Goal: Information Seeking & Learning: Find contact information

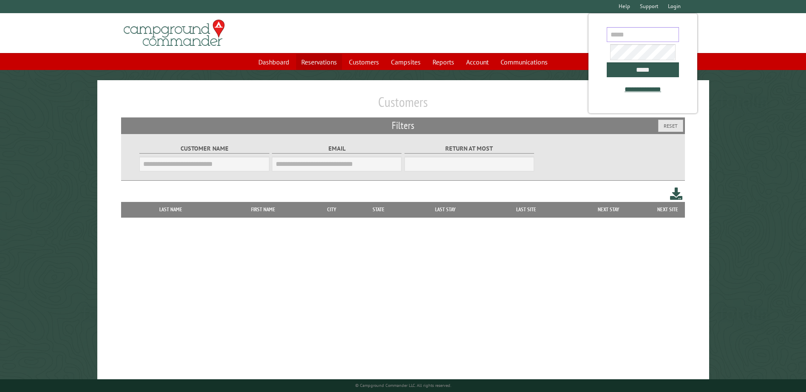
type input "**********"
click at [334, 70] on link "Reservations" at bounding box center [319, 62] width 46 height 16
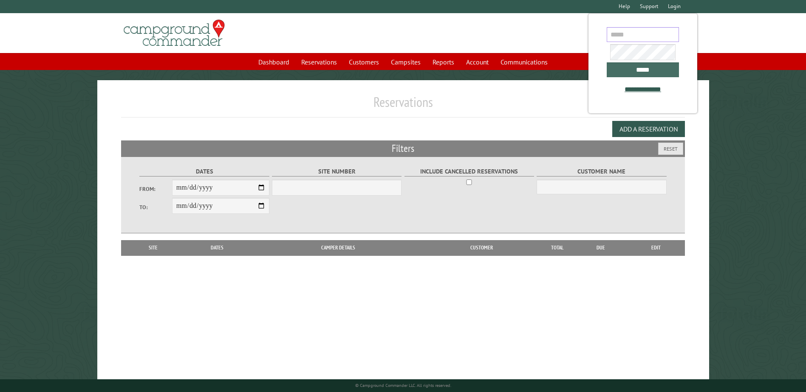
type input "**********"
click at [635, 77] on input "*****" at bounding box center [642, 69] width 72 height 15
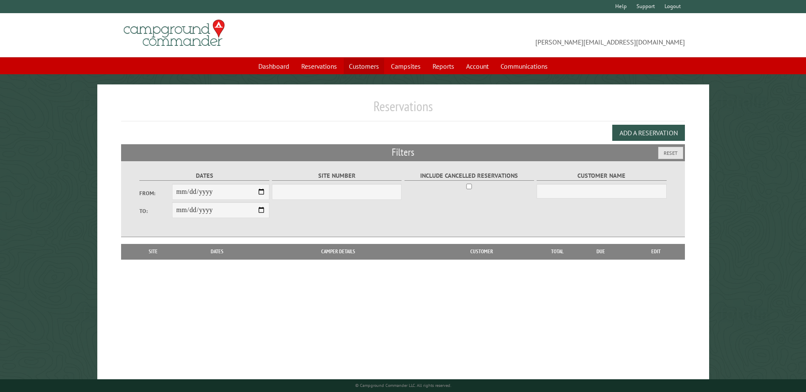
select select "***"
click at [349, 68] on link "Customers" at bounding box center [364, 66] width 40 height 16
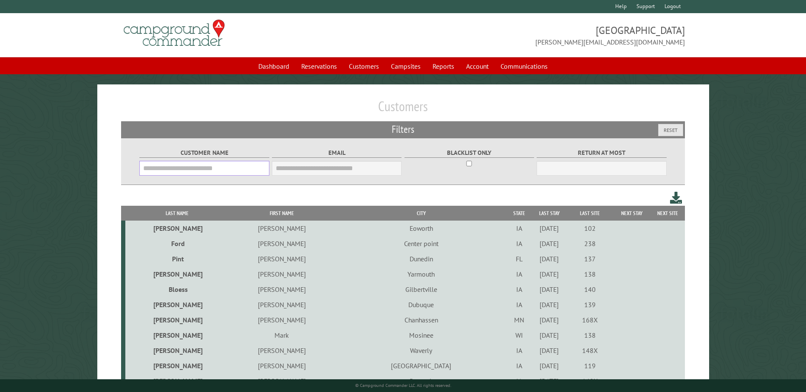
click at [208, 175] on input "Customer Name" at bounding box center [204, 168] width 130 height 15
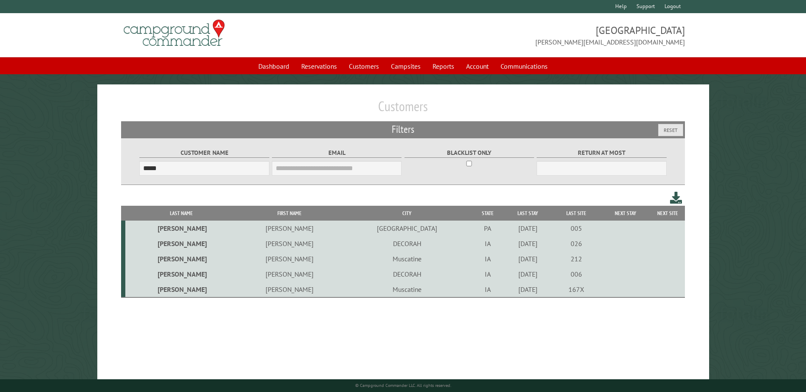
click at [342, 277] on td "DECORAH" at bounding box center [407, 274] width 130 height 15
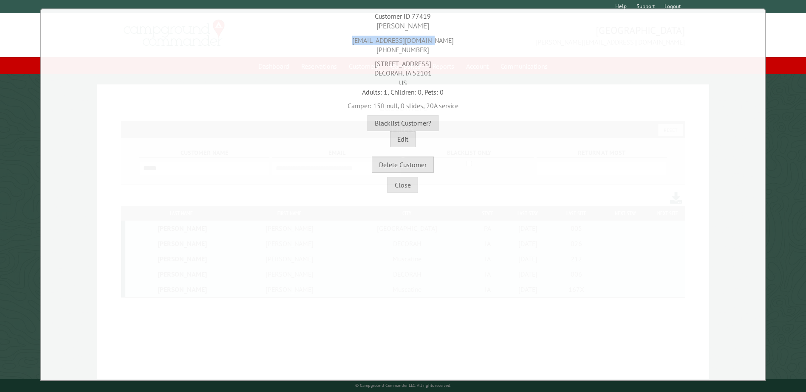
drag, startPoint x: 450, startPoint y: 38, endPoint x: 363, endPoint y: 41, distance: 87.5
click at [363, 41] on div "[EMAIL_ADDRESS][DOMAIN_NAME] [PHONE_NUMBER]" at bounding box center [402, 42] width 719 height 23
copy div "[EMAIL_ADDRESS][DOMAIN_NAME]"
drag, startPoint x: 431, startPoint y: 27, endPoint x: 363, endPoint y: 26, distance: 68.4
click at [363, 26] on div "[PERSON_NAME]" at bounding box center [402, 26] width 719 height 11
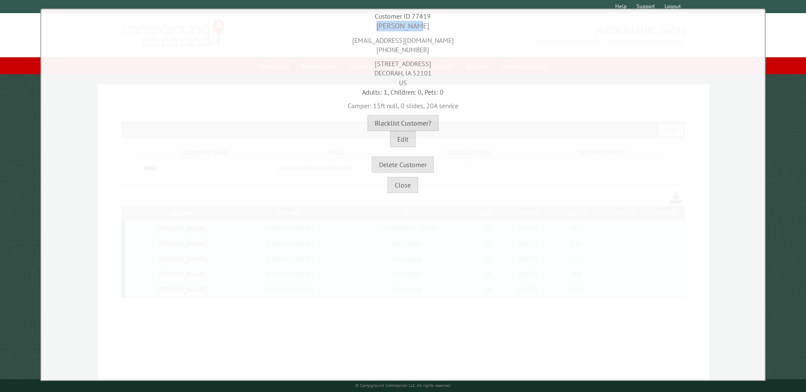
copy div "[PERSON_NAME]"
drag, startPoint x: 440, startPoint y: 53, endPoint x: 381, endPoint y: 52, distance: 59.5
click at [381, 52] on div "[EMAIL_ADDRESS][DOMAIN_NAME] [PHONE_NUMBER]" at bounding box center [402, 42] width 719 height 23
copy div "[PHONE_NUMBER]"
drag, startPoint x: 439, startPoint y: 65, endPoint x: 351, endPoint y: 63, distance: 88.4
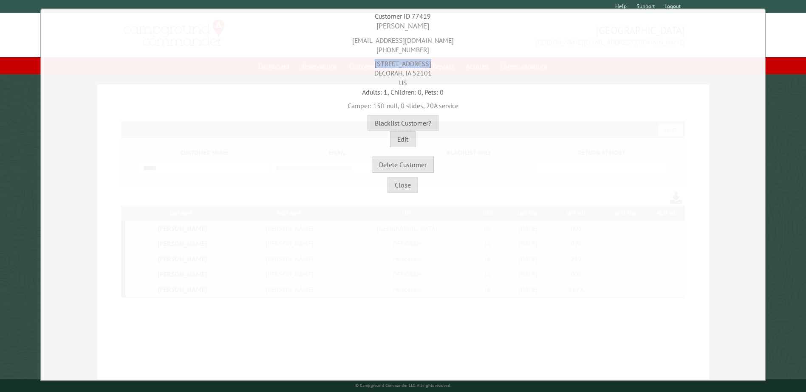
click at [351, 63] on div "[STREET_ADDRESS]" at bounding box center [402, 71] width 719 height 33
copy div "[STREET_ADDRESS]"
click at [435, 58] on div "[STREET_ADDRESS]" at bounding box center [402, 71] width 719 height 33
drag, startPoint x: 410, startPoint y: 191, endPoint x: 362, endPoint y: 184, distance: 49.0
click at [410, 191] on button "Close" at bounding box center [402, 185] width 31 height 16
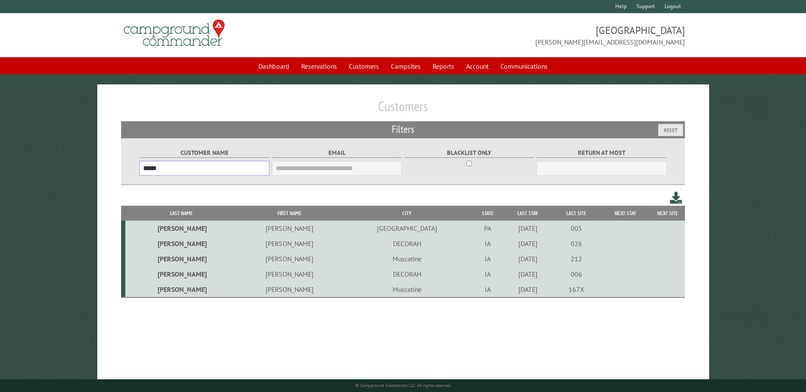
click at [155, 172] on input "*****" at bounding box center [204, 168] width 130 height 15
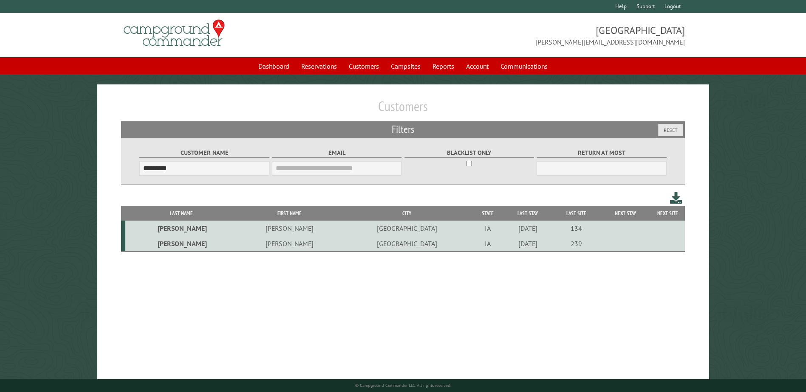
click at [250, 248] on td "[PERSON_NAME]" at bounding box center [289, 244] width 105 height 16
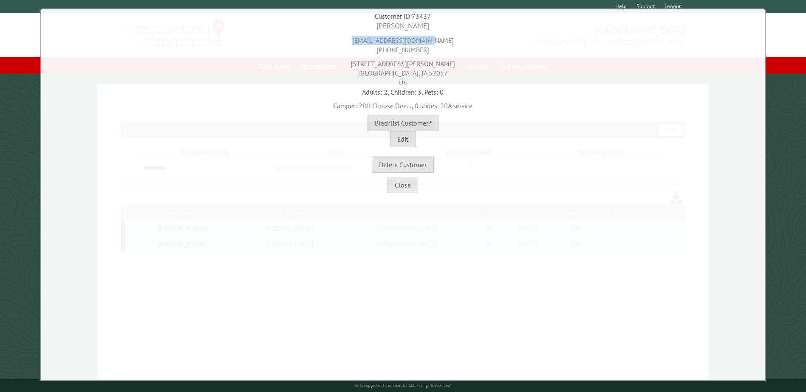
drag, startPoint x: 454, startPoint y: 42, endPoint x: 361, endPoint y: 37, distance: 93.1
click at [361, 37] on div "[EMAIL_ADDRESS][DOMAIN_NAME] [PHONE_NUMBER]" at bounding box center [402, 42] width 719 height 23
copy div "[EMAIL_ADDRESS][DOMAIN_NAME]"
click at [399, 179] on button "Close" at bounding box center [402, 185] width 31 height 16
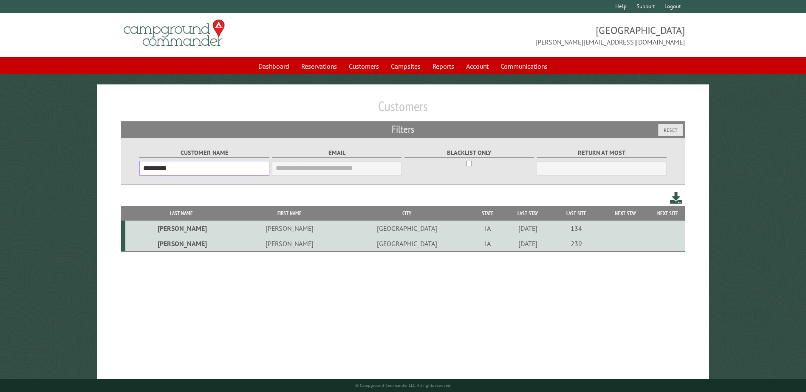
click at [226, 171] on input "*********" at bounding box center [204, 168] width 130 height 15
click at [224, 170] on input "*********" at bounding box center [204, 168] width 130 height 15
click at [224, 169] on input "*********" at bounding box center [204, 168] width 130 height 15
drag, startPoint x: 224, startPoint y: 169, endPoint x: 213, endPoint y: 177, distance: 13.4
click at [213, 177] on fieldset "Customer Name *********" at bounding box center [204, 161] width 130 height 33
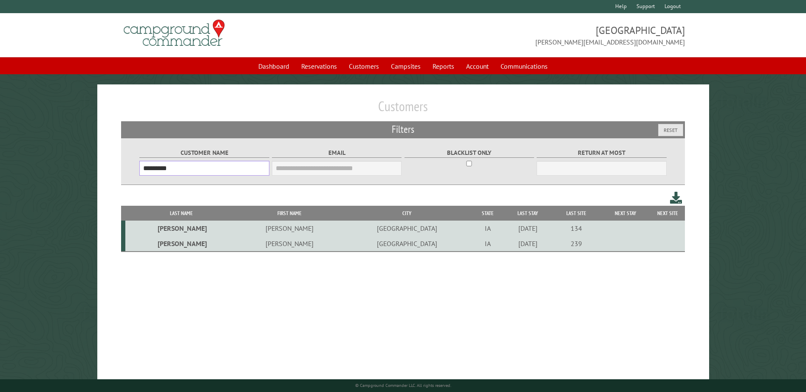
click at [198, 175] on input "*********" at bounding box center [204, 168] width 130 height 15
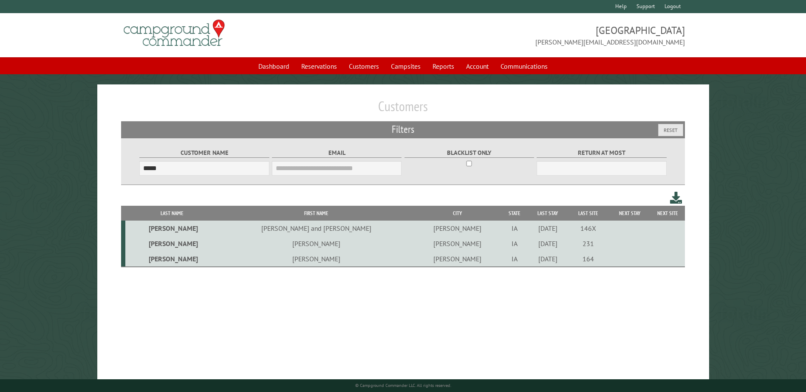
click at [276, 245] on td "[PERSON_NAME]" at bounding box center [316, 243] width 195 height 15
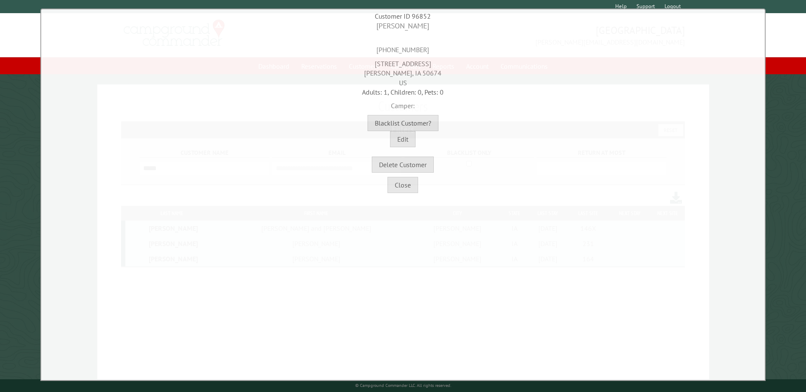
drag, startPoint x: 437, startPoint y: 48, endPoint x: 375, endPoint y: 50, distance: 62.0
click at [375, 50] on div "[PHONE_NUMBER]" at bounding box center [402, 42] width 719 height 23
click at [374, 50] on div "[PHONE_NUMBER]" at bounding box center [402, 42] width 719 height 23
drag, startPoint x: 374, startPoint y: 24, endPoint x: 431, endPoint y: 31, distance: 57.3
click at [431, 31] on div "[PERSON_NAME]" at bounding box center [402, 26] width 719 height 11
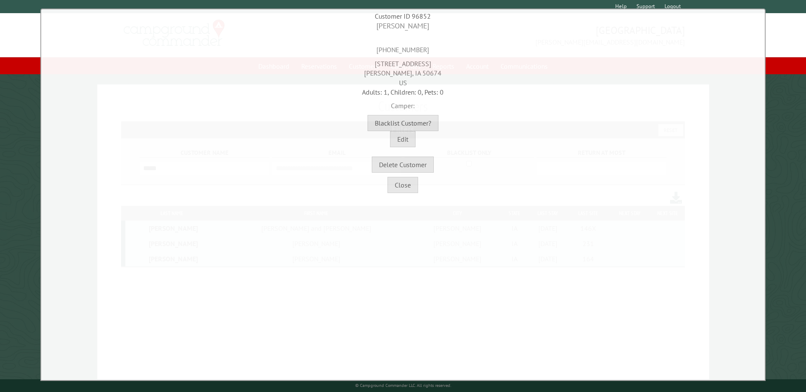
copy div "[PERSON_NAME]"
click at [398, 183] on button "Close" at bounding box center [402, 185] width 31 height 16
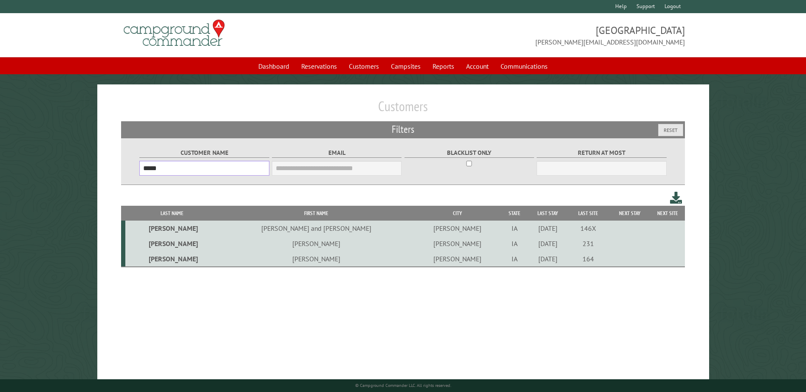
click at [234, 175] on input "*****" at bounding box center [204, 168] width 130 height 15
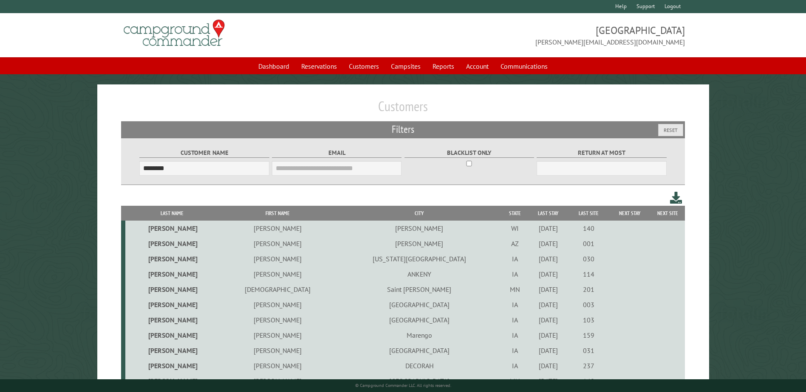
click at [239, 214] on th "First Name" at bounding box center [277, 213] width 118 height 15
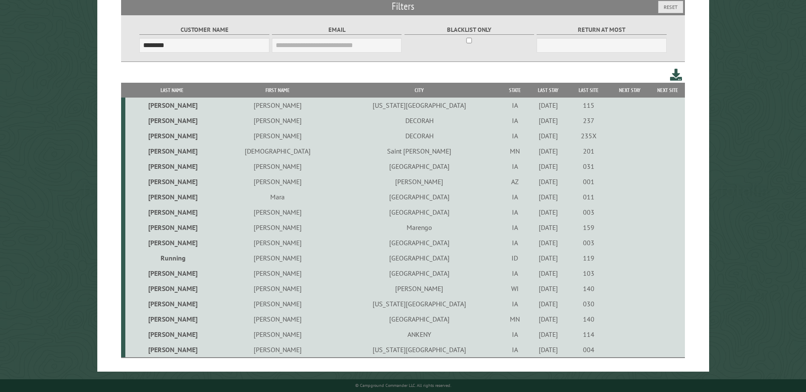
scroll to position [124, 0]
click at [336, 276] on td "[GEOGRAPHIC_DATA]" at bounding box center [418, 273] width 165 height 15
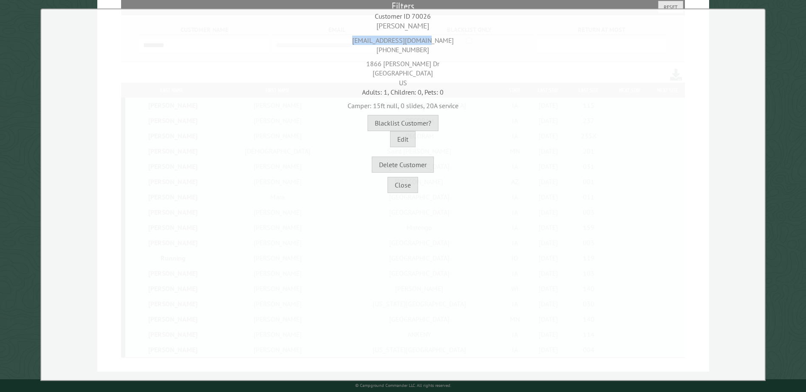
drag, startPoint x: 447, startPoint y: 39, endPoint x: 364, endPoint y: 35, distance: 82.5
click at [364, 35] on div "[EMAIL_ADDRESS][DOMAIN_NAME] [PHONE_NUMBER]" at bounding box center [402, 42] width 719 height 23
copy div "[EMAIL_ADDRESS][DOMAIN_NAME]"
drag, startPoint x: 427, startPoint y: 50, endPoint x: 347, endPoint y: 47, distance: 80.3
click at [347, 47] on div "[EMAIL_ADDRESS][DOMAIN_NAME] [PHONE_NUMBER]" at bounding box center [402, 42] width 719 height 23
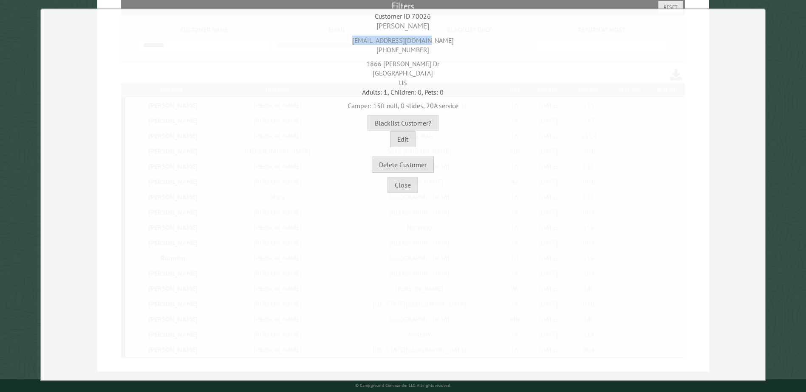
copy div "[PHONE_NUMBER]"
drag, startPoint x: 379, startPoint y: 67, endPoint x: 427, endPoint y: 68, distance: 48.4
click at [427, 68] on div "[STREET_ADDRESS][PERSON_NAME]" at bounding box center [402, 71] width 719 height 33
copy div "1866 [PERSON_NAME] Dr"
click at [350, 81] on div "[STREET_ADDRESS][PERSON_NAME]" at bounding box center [402, 71] width 719 height 33
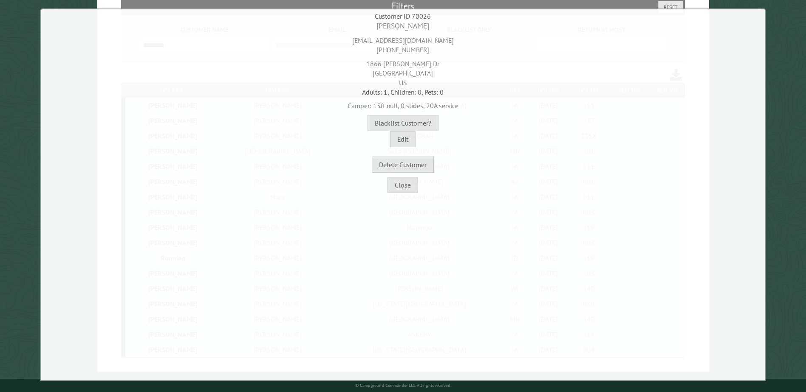
drag, startPoint x: 361, startPoint y: 78, endPoint x: 392, endPoint y: 77, distance: 31.4
click at [392, 77] on div "[STREET_ADDRESS][PERSON_NAME]" at bounding box center [402, 71] width 719 height 33
click at [395, 77] on div "[STREET_ADDRESS][PERSON_NAME]" at bounding box center [402, 71] width 719 height 33
drag, startPoint x: 454, startPoint y: 77, endPoint x: 421, endPoint y: 75, distance: 33.2
click at [421, 75] on div "[STREET_ADDRESS][PERSON_NAME]" at bounding box center [402, 71] width 719 height 33
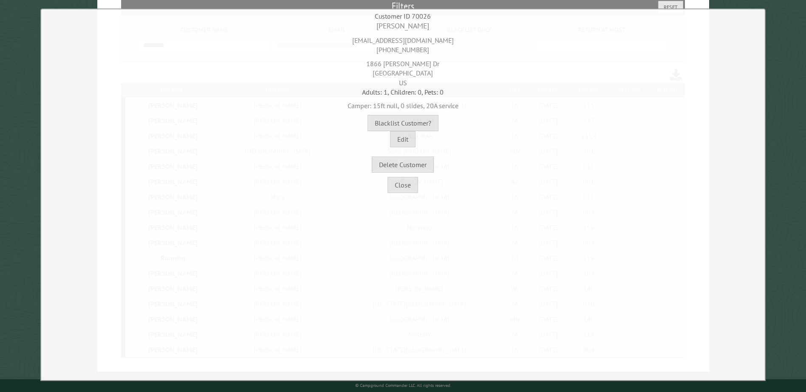
copy div "50659"
click at [408, 187] on button "Close" at bounding box center [402, 185] width 31 height 16
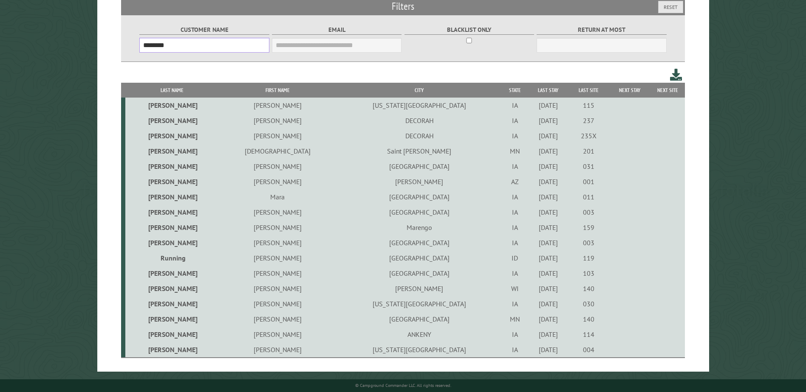
click at [187, 46] on input "********" at bounding box center [204, 45] width 130 height 15
click at [227, 50] on input "********" at bounding box center [204, 45] width 130 height 15
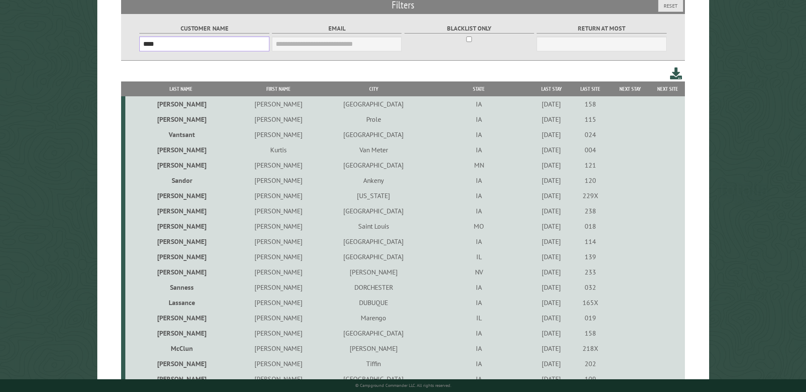
type input "*****"
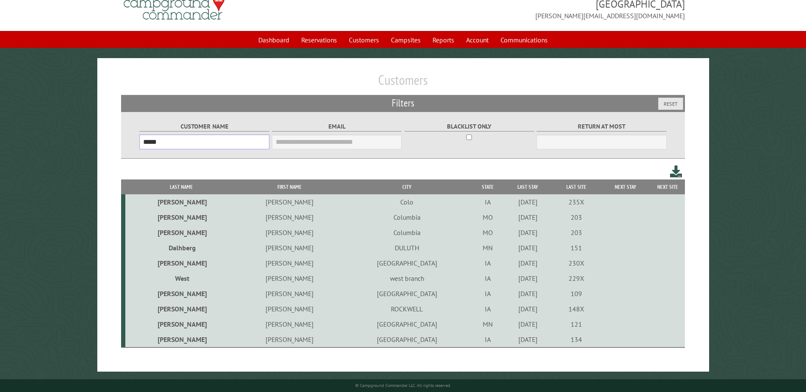
scroll to position [26, 0]
click at [179, 138] on input "*****" at bounding box center [204, 142] width 130 height 15
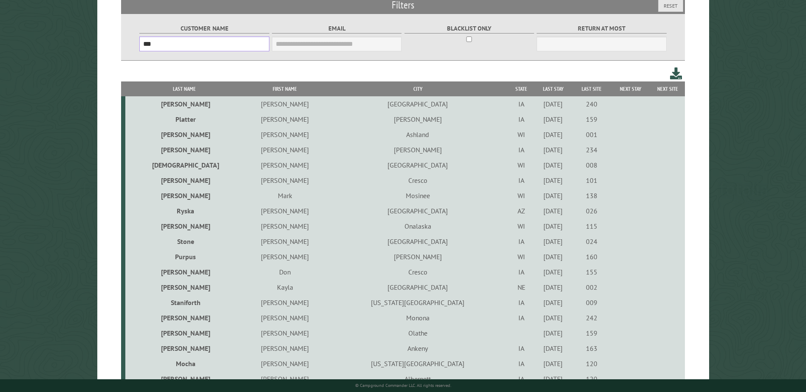
scroll to position [33, 0]
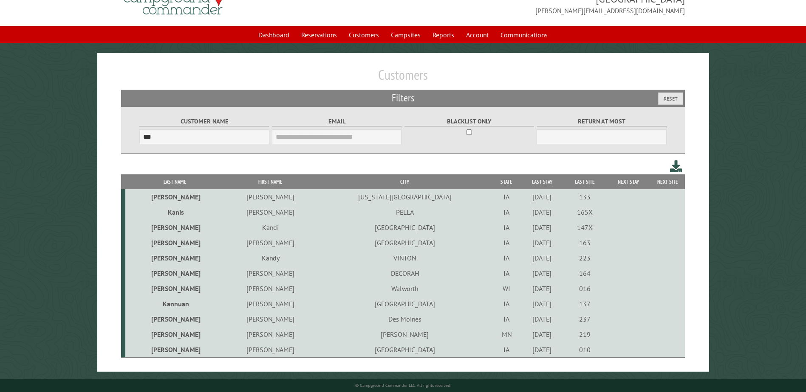
click at [333, 214] on td "PELLA" at bounding box center [405, 212] width 176 height 15
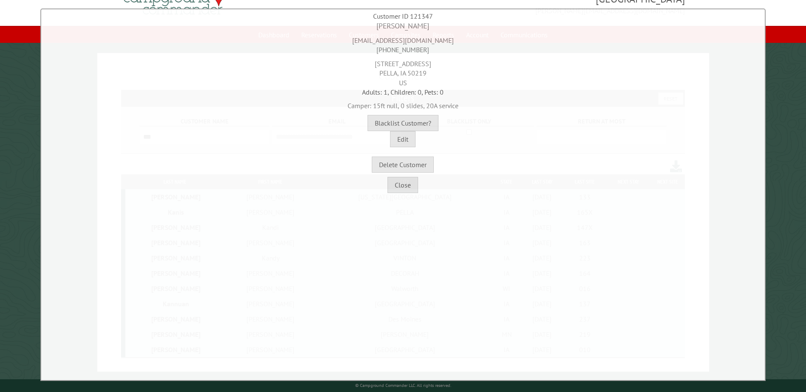
drag, startPoint x: 362, startPoint y: 42, endPoint x: 427, endPoint y: 49, distance: 65.8
click at [427, 49] on div "[EMAIL_ADDRESS][DOMAIN_NAME] [PHONE_NUMBER]" at bounding box center [402, 42] width 719 height 23
drag, startPoint x: 442, startPoint y: 42, endPoint x: 346, endPoint y: 34, distance: 96.3
click at [346, 34] on div "[EMAIL_ADDRESS][DOMAIN_NAME] [PHONE_NUMBER]" at bounding box center [402, 42] width 719 height 23
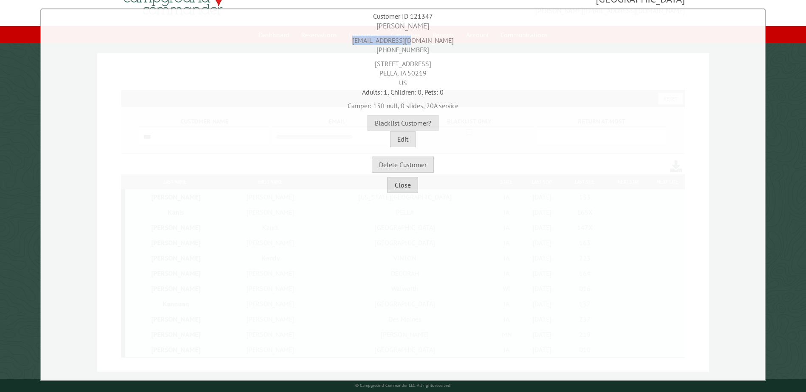
click at [401, 192] on button "Close" at bounding box center [402, 185] width 31 height 16
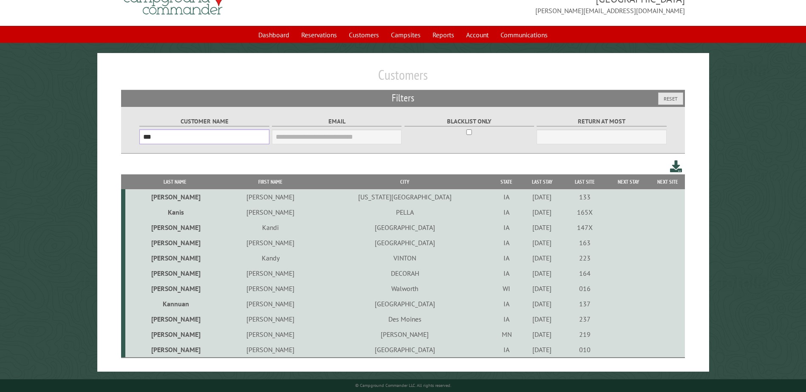
click at [179, 131] on input "***" at bounding box center [204, 137] width 130 height 15
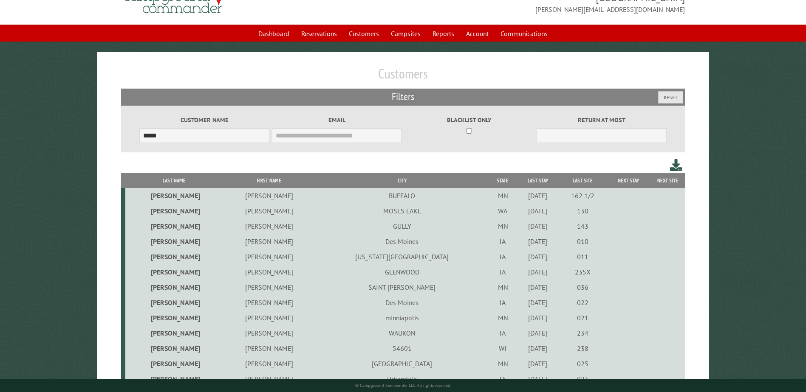
click at [263, 183] on th "First Name" at bounding box center [269, 180] width 92 height 15
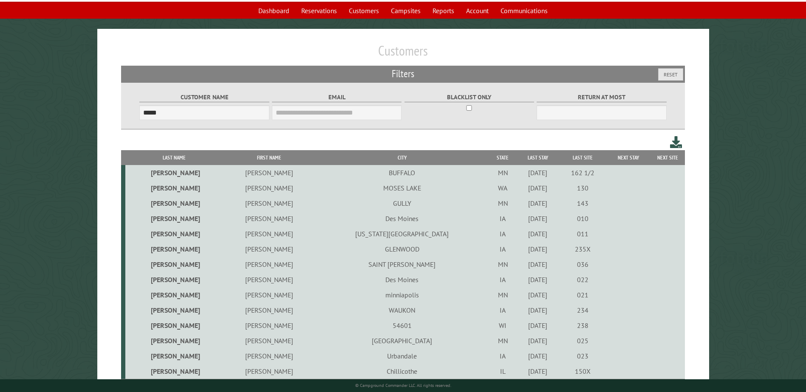
scroll to position [79, 0]
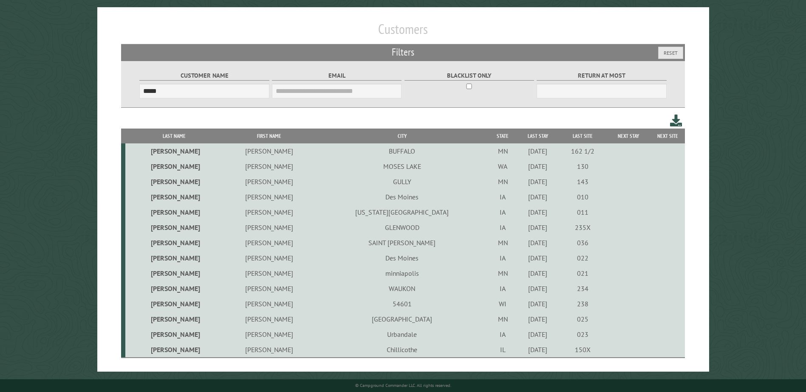
click at [171, 30] on h1 "Customers" at bounding box center [402, 32] width 563 height 23
click at [223, 93] on input "*****" at bounding box center [204, 91] width 130 height 15
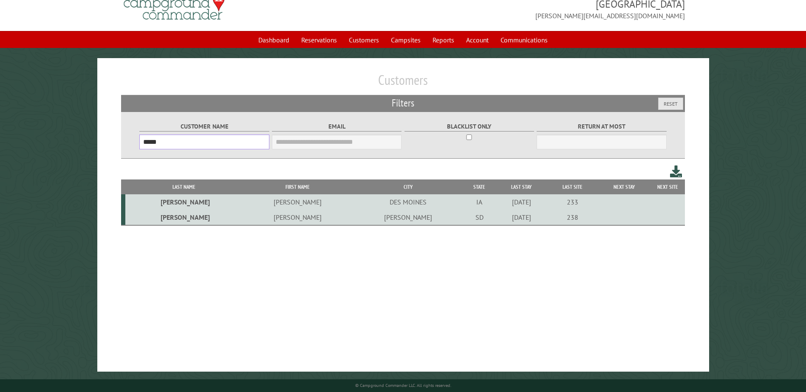
scroll to position [26, 0]
click at [169, 144] on input "*****" at bounding box center [204, 142] width 130 height 15
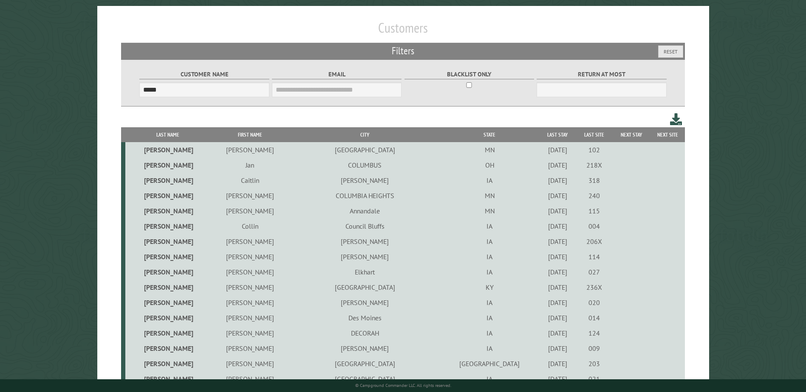
click at [167, 134] on th "Last Name" at bounding box center [167, 134] width 85 height 15
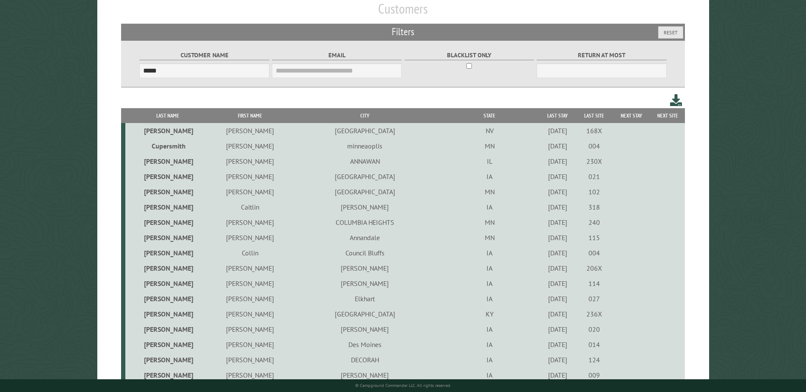
scroll to position [36, 0]
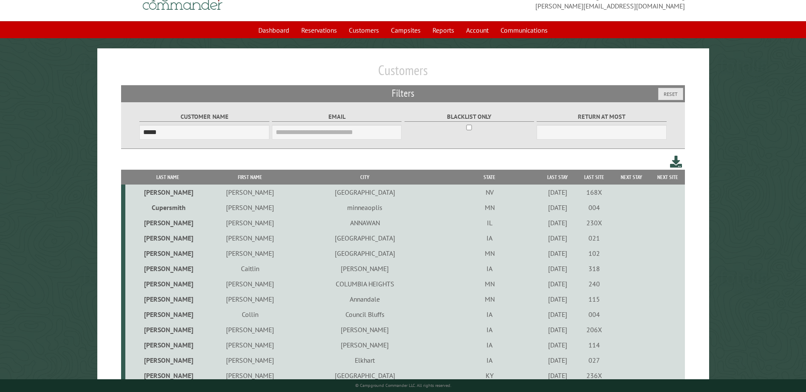
click at [254, 174] on th "First Name" at bounding box center [249, 177] width 79 height 15
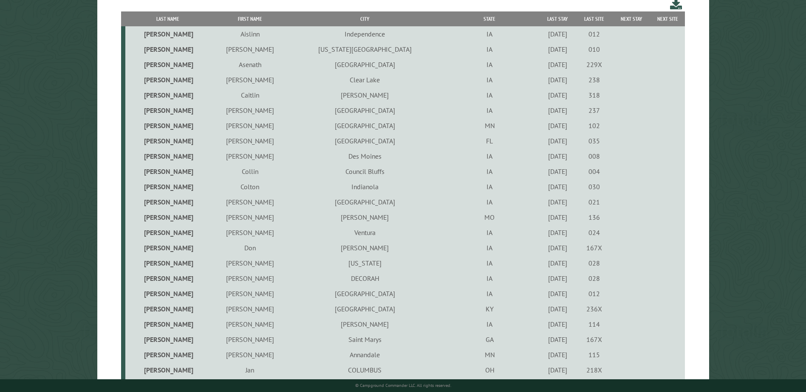
scroll to position [206, 0]
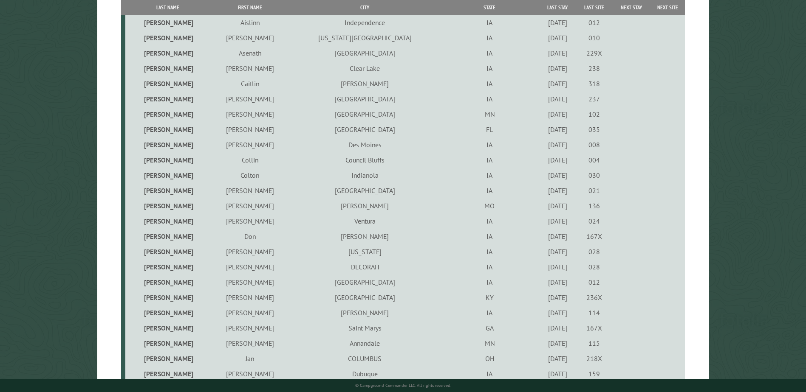
click at [352, 238] on td "[PERSON_NAME]" at bounding box center [365, 236] width 151 height 15
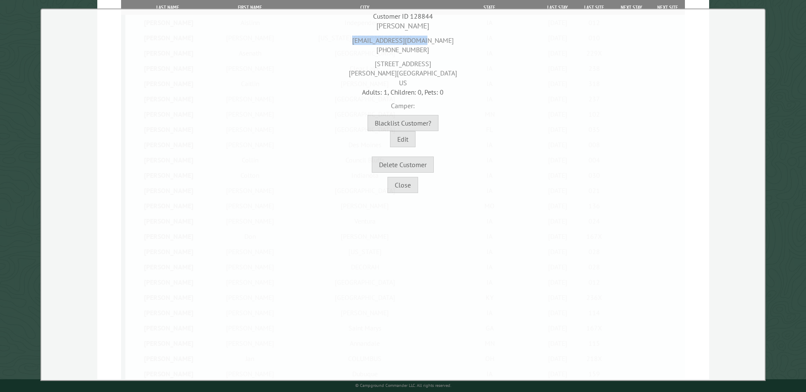
drag, startPoint x: 454, startPoint y: 44, endPoint x: 350, endPoint y: 43, distance: 103.6
click at [350, 43] on div "[EMAIL_ADDRESS][DOMAIN_NAME] [PHONE_NUMBER]" at bounding box center [402, 42] width 719 height 23
drag, startPoint x: 350, startPoint y: 43, endPoint x: 380, endPoint y: 58, distance: 33.0
click at [380, 58] on div "[STREET_ADDRESS][PERSON_NAME]" at bounding box center [402, 71] width 719 height 33
drag, startPoint x: 380, startPoint y: 54, endPoint x: 423, endPoint y: 51, distance: 43.5
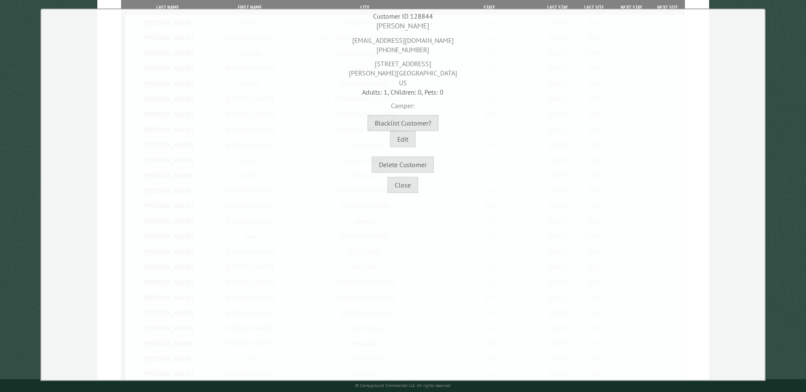
click at [423, 51] on div "[PERSON_NAME] [EMAIL_ADDRESS][DOMAIN_NAME] [PHONE_NUMBER] [STREET_ADDRESS][PERS…" at bounding box center [402, 97] width 719 height 152
drag, startPoint x: 375, startPoint y: 51, endPoint x: 441, endPoint y: 51, distance: 65.4
click at [441, 51] on div "[EMAIL_ADDRESS][DOMAIN_NAME] [PHONE_NUMBER]" at bounding box center [402, 42] width 719 height 23
click at [472, 113] on div at bounding box center [402, 113] width 719 height 4
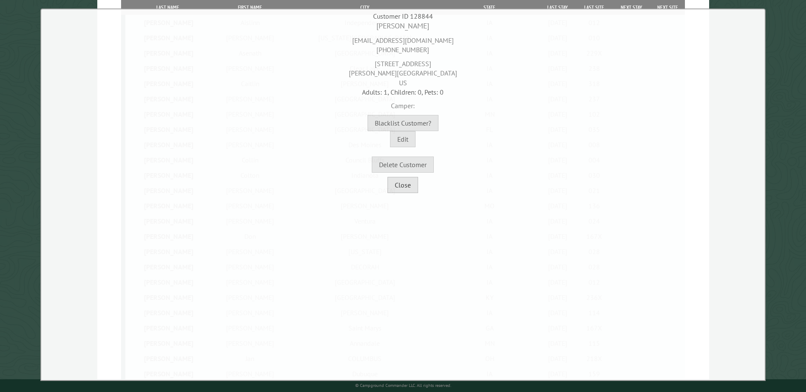
click at [401, 186] on button "Close" at bounding box center [402, 185] width 31 height 16
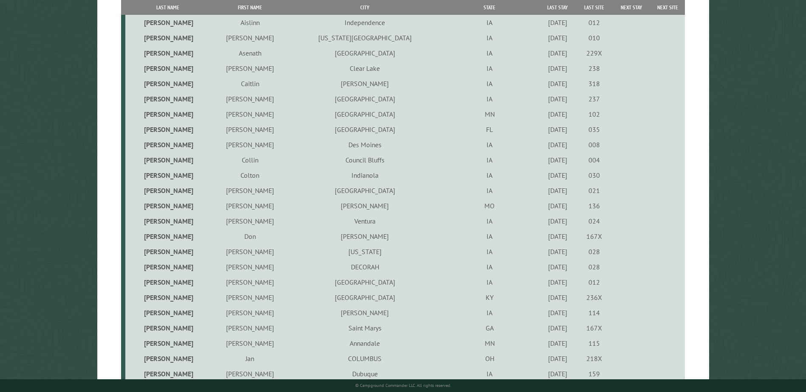
click at [251, 238] on td "Don" at bounding box center [249, 236] width 79 height 15
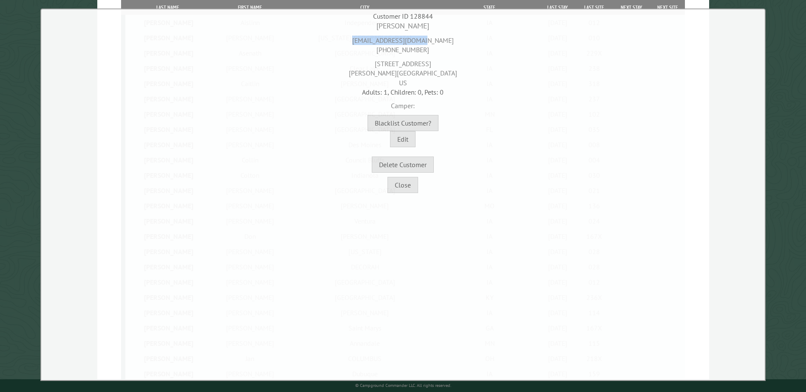
drag, startPoint x: 451, startPoint y: 43, endPoint x: 319, endPoint y: 39, distance: 132.6
click at [319, 39] on div "[EMAIL_ADDRESS][DOMAIN_NAME] [PHONE_NUMBER]" at bounding box center [402, 42] width 719 height 23
drag, startPoint x: 436, startPoint y: 52, endPoint x: 347, endPoint y: 52, distance: 89.6
click at [347, 52] on div "[EMAIL_ADDRESS][DOMAIN_NAME] [PHONE_NUMBER]" at bounding box center [402, 42] width 719 height 23
drag, startPoint x: 384, startPoint y: 59, endPoint x: 355, endPoint y: 57, distance: 28.9
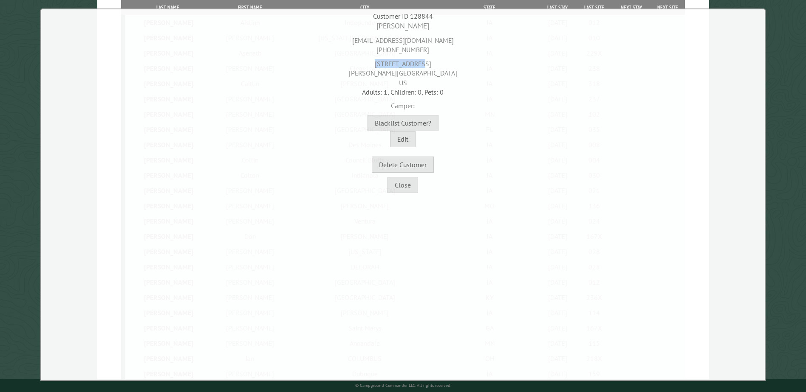
click at [355, 57] on div "[STREET_ADDRESS][PERSON_NAME]" at bounding box center [402, 71] width 719 height 33
drag, startPoint x: 429, startPoint y: 73, endPoint x: 415, endPoint y: 75, distance: 14.1
click at [415, 75] on div "[STREET_ADDRESS][PERSON_NAME]" at bounding box center [402, 71] width 719 height 33
click at [400, 191] on button "Close" at bounding box center [402, 185] width 31 height 16
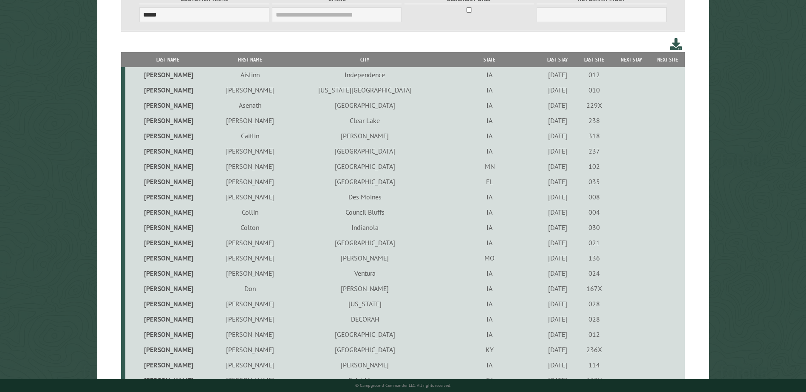
scroll to position [0, 0]
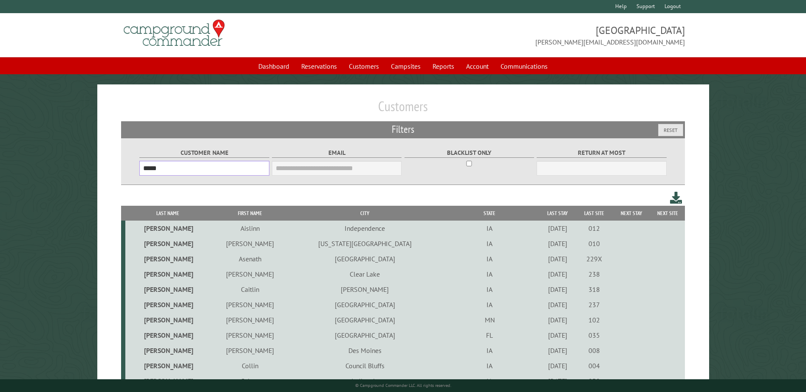
click at [211, 168] on input "*****" at bounding box center [204, 168] width 130 height 15
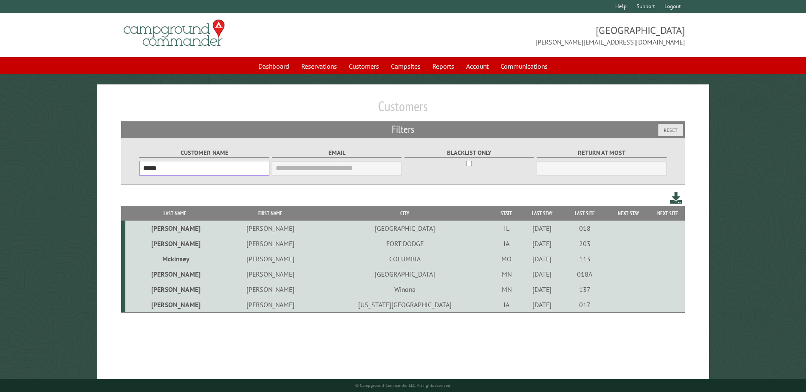
type input "*****"
click at [341, 244] on td "FORT DODGE" at bounding box center [405, 243] width 176 height 15
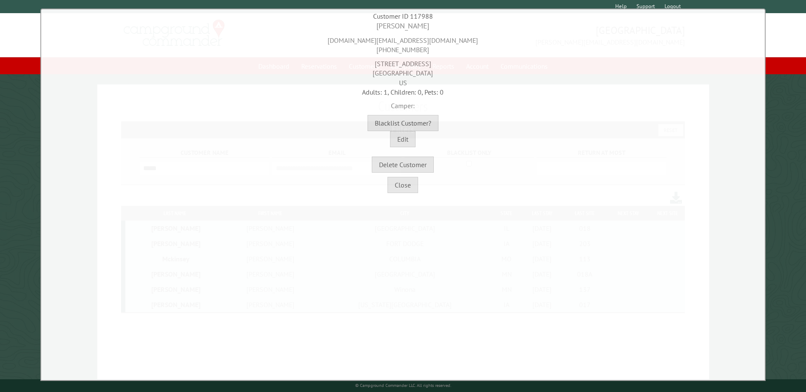
drag, startPoint x: 437, startPoint y: 49, endPoint x: 378, endPoint y: 46, distance: 58.7
click at [378, 46] on div "[DOMAIN_NAME][EMAIL_ADDRESS][DOMAIN_NAME] [PHONE_NUMBER]" at bounding box center [402, 42] width 719 height 23
drag, startPoint x: 374, startPoint y: 64, endPoint x: 448, endPoint y: 65, distance: 73.9
click at [448, 65] on div "[STREET_ADDRESS]" at bounding box center [402, 71] width 719 height 33
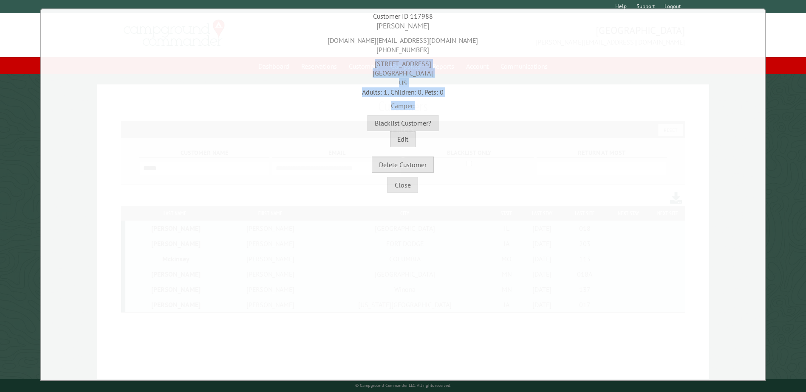
drag, startPoint x: 374, startPoint y: 62, endPoint x: 454, endPoint y: 102, distance: 89.3
click at [454, 102] on div "[PERSON_NAME] [DOMAIN_NAME][EMAIL_ADDRESS][DOMAIN_NAME] [PHONE_NUMBER] [STREET_…" at bounding box center [402, 97] width 719 height 152
drag, startPoint x: 454, startPoint y: 102, endPoint x: 459, endPoint y: 113, distance: 11.4
click at [459, 113] on div at bounding box center [402, 113] width 719 height 4
drag, startPoint x: 459, startPoint y: 102, endPoint x: 368, endPoint y: 63, distance: 98.4
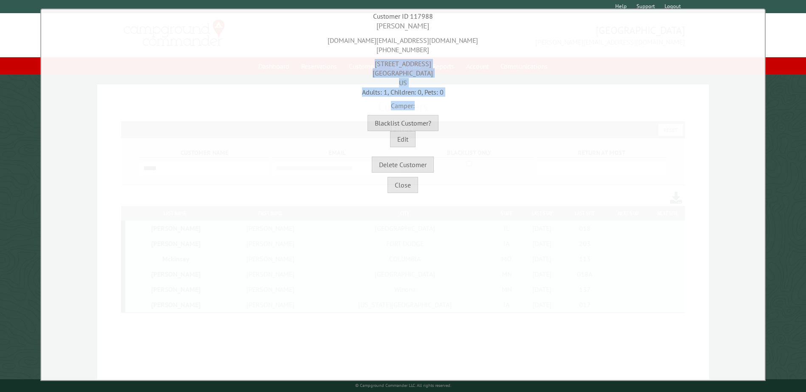
click at [368, 63] on div "[PERSON_NAME] [DOMAIN_NAME][EMAIL_ADDRESS][DOMAIN_NAME] [PHONE_NUMBER] [STREET_…" at bounding box center [402, 97] width 719 height 152
click at [368, 63] on div "[STREET_ADDRESS]" at bounding box center [402, 71] width 719 height 33
drag, startPoint x: 368, startPoint y: 60, endPoint x: 423, endPoint y: 107, distance: 72.0
click at [423, 107] on div "[PERSON_NAME] [DOMAIN_NAME][EMAIL_ADDRESS][DOMAIN_NAME] [PHONE_NUMBER] [STREET_…" at bounding box center [402, 97] width 719 height 152
click at [423, 107] on div "Camper:" at bounding box center [402, 104] width 719 height 14
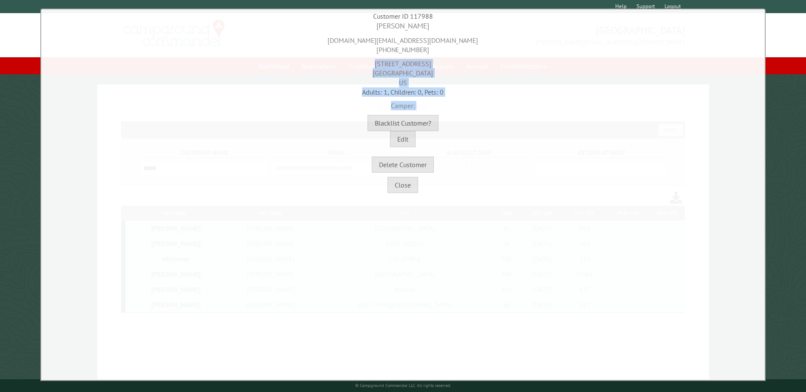
drag, startPoint x: 423, startPoint y: 107, endPoint x: 378, endPoint y: 67, distance: 60.1
click at [378, 67] on div "[PERSON_NAME] [DOMAIN_NAME][EMAIL_ADDRESS][DOMAIN_NAME] [PHONE_NUMBER] [STREET_…" at bounding box center [402, 97] width 719 height 152
click at [378, 67] on div "[STREET_ADDRESS]" at bounding box center [402, 71] width 719 height 33
drag, startPoint x: 376, startPoint y: 62, endPoint x: 432, endPoint y: 109, distance: 73.2
click at [432, 109] on div "[PERSON_NAME] [DOMAIN_NAME][EMAIL_ADDRESS][DOMAIN_NAME] [PHONE_NUMBER] [STREET_…" at bounding box center [402, 97] width 719 height 152
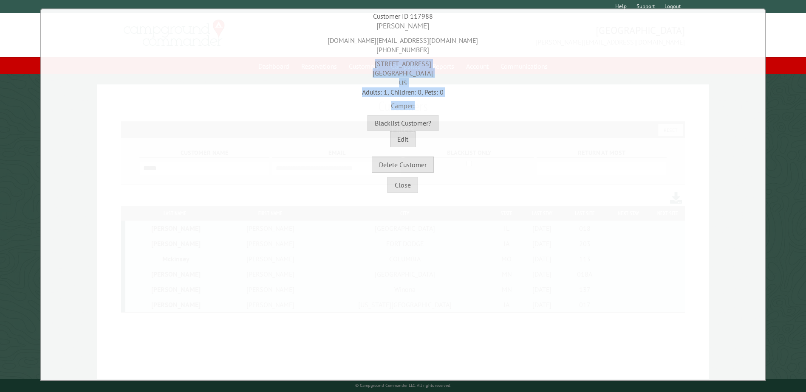
click at [432, 109] on div "Camper:" at bounding box center [402, 104] width 719 height 14
drag, startPoint x: 428, startPoint y: 104, endPoint x: 362, endPoint y: 63, distance: 77.5
click at [362, 63] on div "[PERSON_NAME] [DOMAIN_NAME][EMAIL_ADDRESS][DOMAIN_NAME] [PHONE_NUMBER] [STREET_…" at bounding box center [402, 97] width 719 height 152
click at [362, 63] on div "[STREET_ADDRESS]" at bounding box center [402, 71] width 719 height 33
drag, startPoint x: 362, startPoint y: 63, endPoint x: 437, endPoint y: 111, distance: 88.5
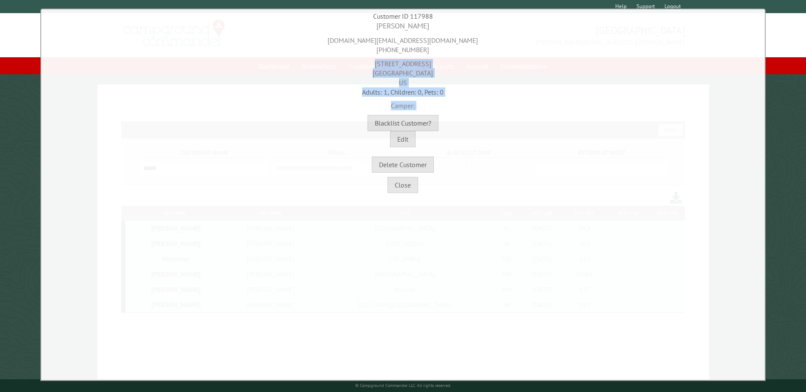
click at [437, 111] on div "[PERSON_NAME] [DOMAIN_NAME][EMAIL_ADDRESS][DOMAIN_NAME] [PHONE_NUMBER] [STREET_…" at bounding box center [402, 97] width 719 height 152
click at [437, 111] on div at bounding box center [402, 113] width 719 height 4
drag, startPoint x: 419, startPoint y: 106, endPoint x: 369, endPoint y: 65, distance: 64.7
click at [369, 65] on div "[PERSON_NAME] [DOMAIN_NAME][EMAIL_ADDRESS][DOMAIN_NAME] [PHONE_NUMBER] [STREET_…" at bounding box center [402, 97] width 719 height 152
click at [369, 65] on div "[STREET_ADDRESS]" at bounding box center [402, 71] width 719 height 33
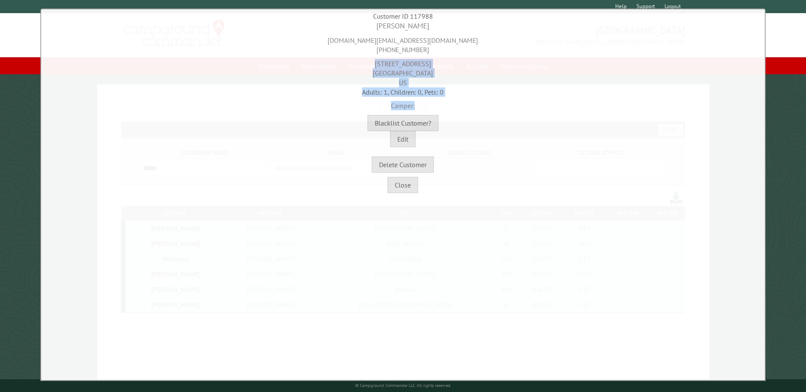
drag, startPoint x: 375, startPoint y: 64, endPoint x: 430, endPoint y: 108, distance: 70.7
click at [430, 108] on div "[PERSON_NAME] [DOMAIN_NAME][EMAIL_ADDRESS][DOMAIN_NAME] [PHONE_NUMBER] [STREET_…" at bounding box center [402, 97] width 719 height 152
click at [432, 108] on div "Camper:" at bounding box center [402, 104] width 719 height 14
click at [403, 192] on button "Close" at bounding box center [402, 185] width 31 height 16
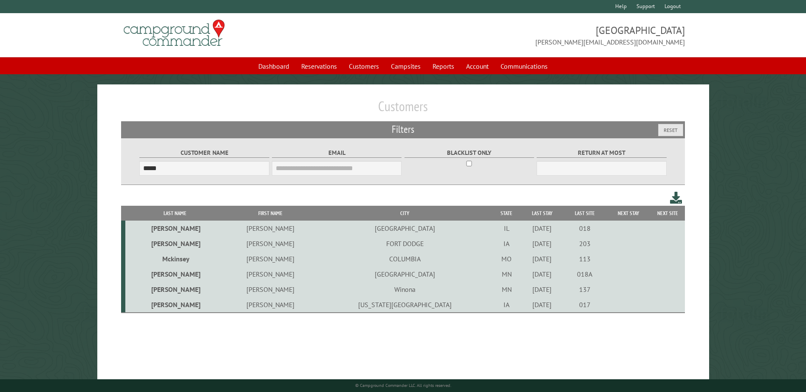
click at [261, 243] on td "[PERSON_NAME]" at bounding box center [270, 243] width 93 height 15
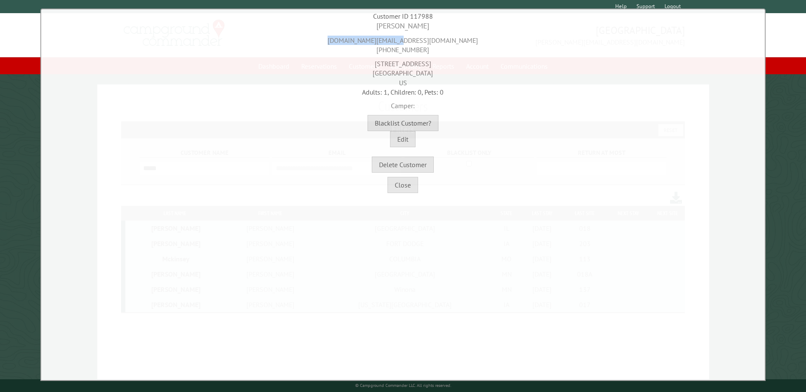
drag, startPoint x: 368, startPoint y: 39, endPoint x: 443, endPoint y: 38, distance: 74.8
click at [443, 38] on div "[DOMAIN_NAME][EMAIL_ADDRESS][DOMAIN_NAME] [PHONE_NUMBER]" at bounding box center [402, 42] width 719 height 23
drag, startPoint x: 443, startPoint y: 38, endPoint x: 451, endPoint y: 72, distance: 34.8
click at [450, 71] on div "[STREET_ADDRESS]" at bounding box center [402, 71] width 719 height 33
drag, startPoint x: 416, startPoint y: 73, endPoint x: 357, endPoint y: 61, distance: 60.2
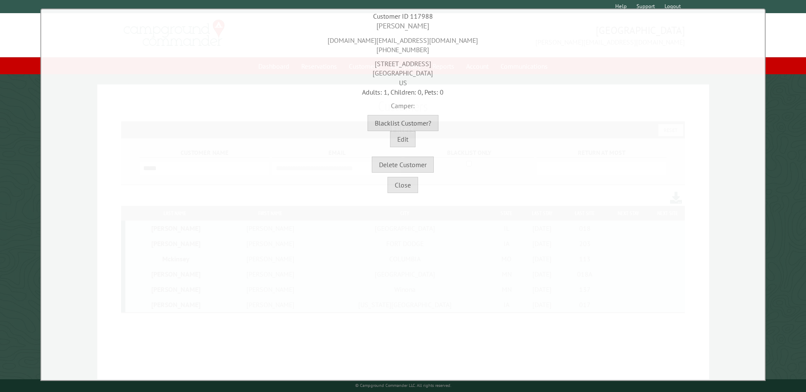
click at [357, 61] on div "[STREET_ADDRESS]" at bounding box center [402, 71] width 719 height 33
drag, startPoint x: 361, startPoint y: 60, endPoint x: 439, endPoint y: 91, distance: 83.7
click at [439, 91] on div "[PERSON_NAME] [DOMAIN_NAME][EMAIL_ADDRESS][DOMAIN_NAME] [PHONE_NUMBER] [STREET_…" at bounding box center [402, 97] width 719 height 152
click at [439, 90] on div "Adults: 1, Children: 0, Pets: 0" at bounding box center [402, 91] width 719 height 9
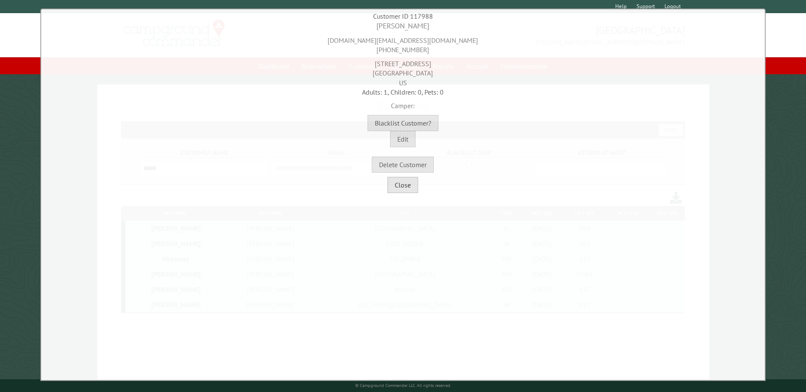
click at [412, 190] on button "Close" at bounding box center [402, 185] width 31 height 16
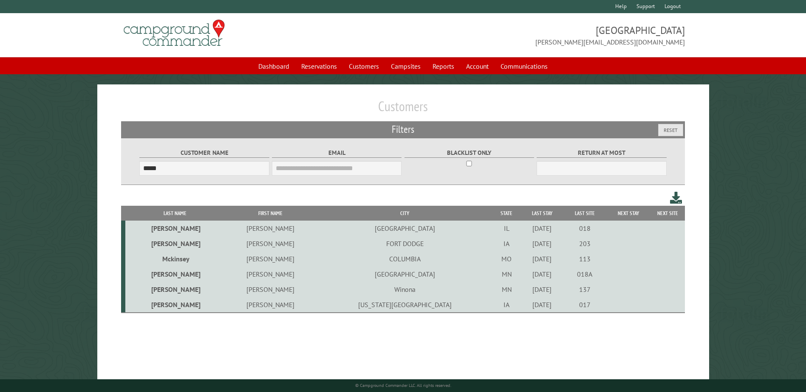
click at [584, 336] on div "Customers Filters Reset Customer Name ***** Email Blacklist only Return at most…" at bounding box center [403, 242] width 612 height 314
drag, startPoint x: 607, startPoint y: 345, endPoint x: 147, endPoint y: 227, distance: 475.2
click at [147, 227] on div "Customers Filters Reset Customer Name ***** Email Blacklist only Return at most…" at bounding box center [403, 242] width 612 height 314
click at [371, 376] on div "Customers Filters Reset Customer Name ***** Email Blacklist only Return at most…" at bounding box center [403, 242] width 612 height 314
click at [242, 241] on td "[PERSON_NAME]" at bounding box center [270, 243] width 93 height 15
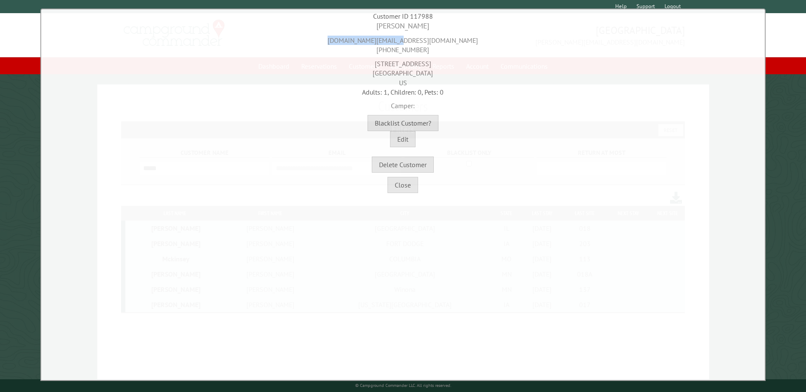
drag, startPoint x: 443, startPoint y: 40, endPoint x: 330, endPoint y: 33, distance: 113.2
click at [330, 33] on div "[DOMAIN_NAME][EMAIL_ADDRESS][DOMAIN_NAME] [PHONE_NUMBER]" at bounding box center [402, 42] width 719 height 23
click at [411, 183] on button "Close" at bounding box center [402, 185] width 31 height 16
